Goal: Check status

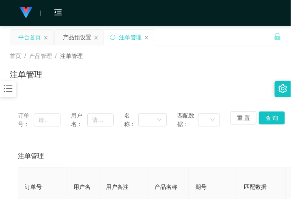
click at [32, 34] on div "平台首页" at bounding box center [29, 37] width 23 height 15
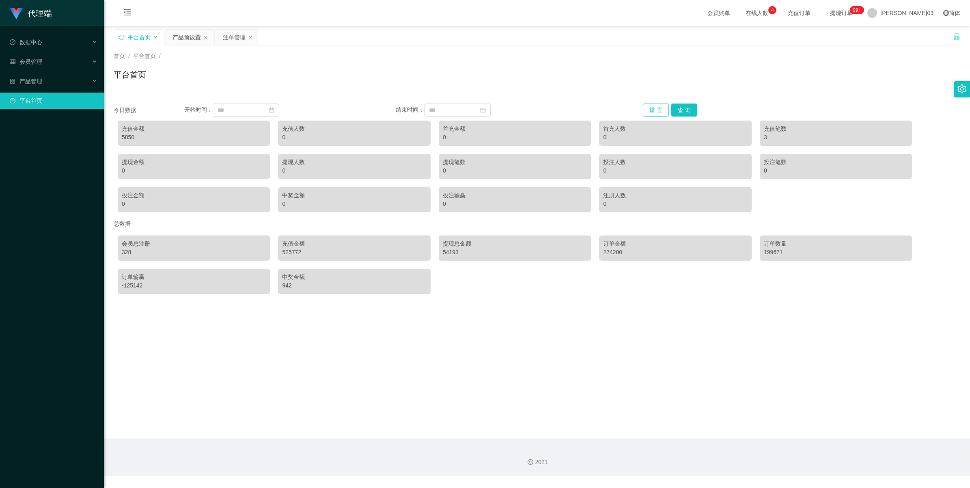
click at [291, 108] on button "重 置" at bounding box center [656, 109] width 26 height 13
click at [291, 112] on button "查 询" at bounding box center [684, 109] width 26 height 13
click at [127, 136] on div "6240" at bounding box center [194, 137] width 144 height 9
copy div "6240"
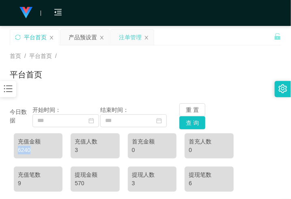
click at [124, 35] on div "注单管理" at bounding box center [130, 37] width 23 height 15
